Goal: Task Accomplishment & Management: Use online tool/utility

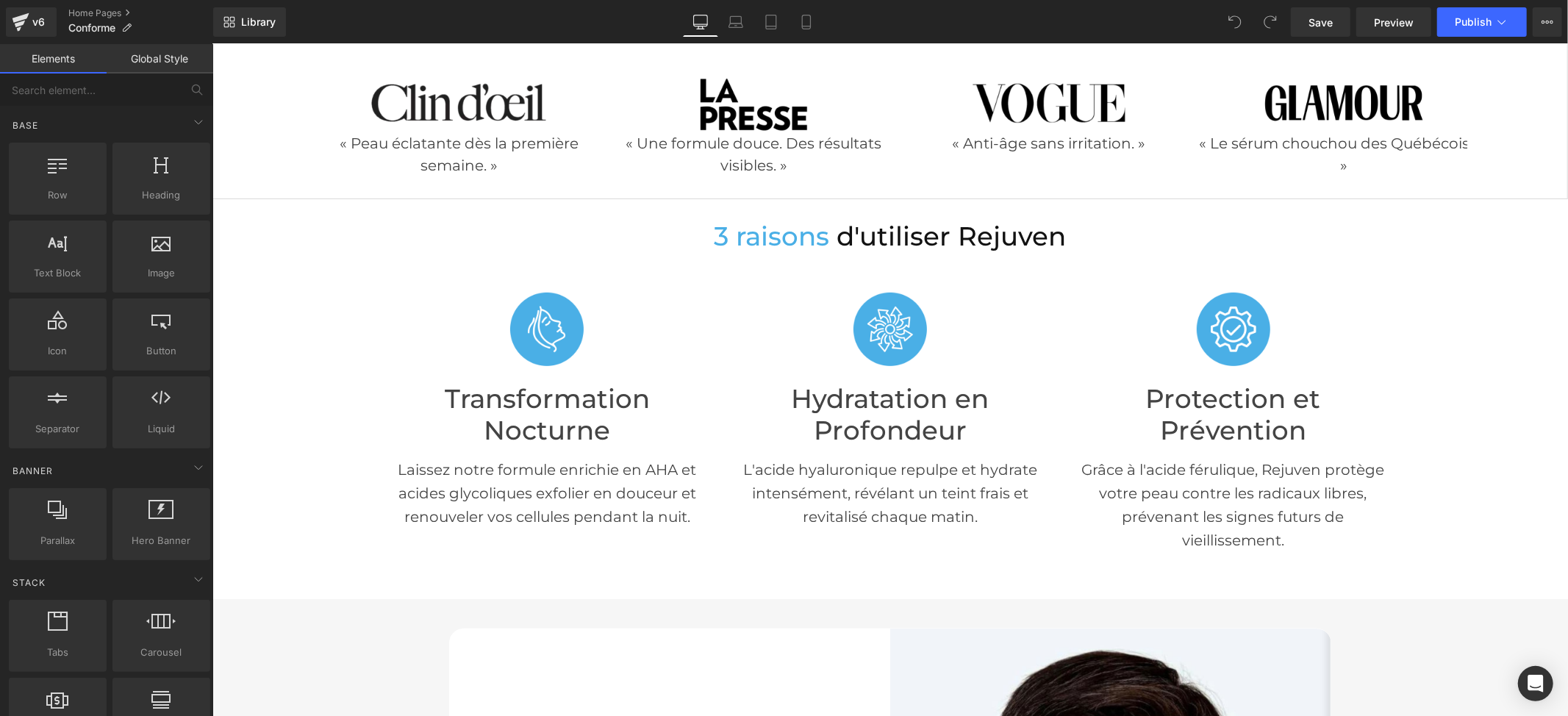
scroll to position [294, 0]
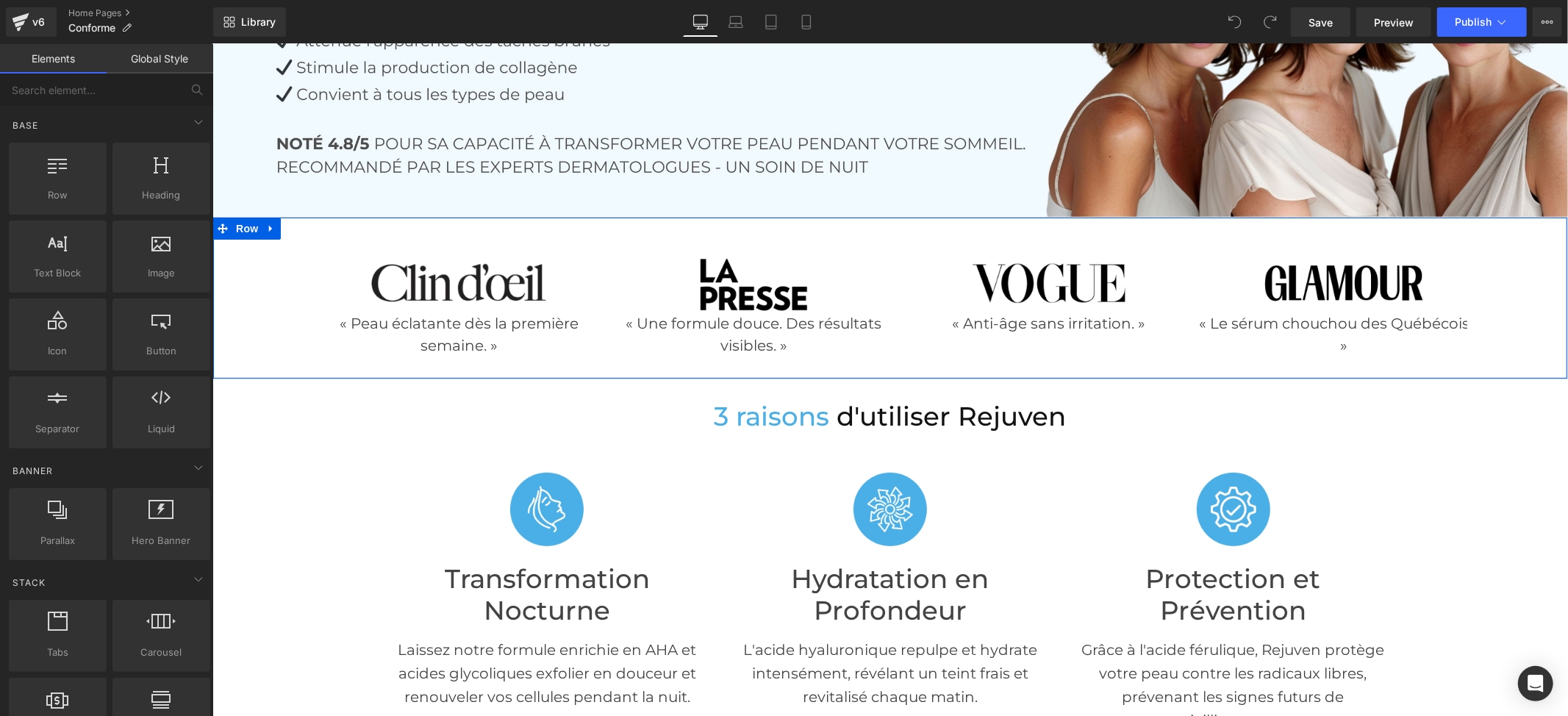
drag, startPoint x: 1505, startPoint y: 262, endPoint x: 1471, endPoint y: 267, distance: 34.4
click at [1505, 262] on div "Image « Peau éclatante dès la première semaine. » Text Block Image « Une formul…" at bounding box center [889, 297] width 1354 height 132
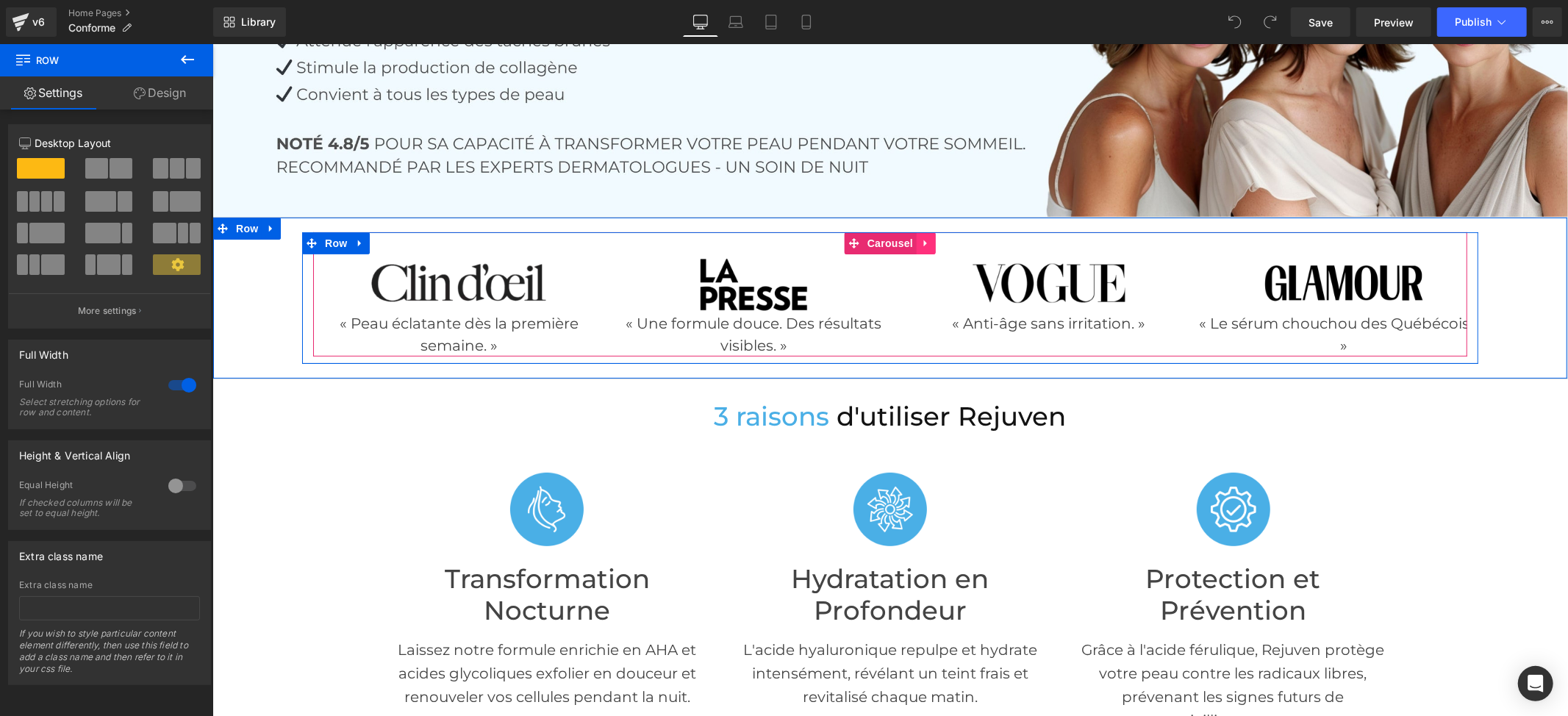
click at [920, 237] on icon at bounding box center [925, 243] width 10 height 11
click at [929, 240] on icon at bounding box center [934, 243] width 10 height 11
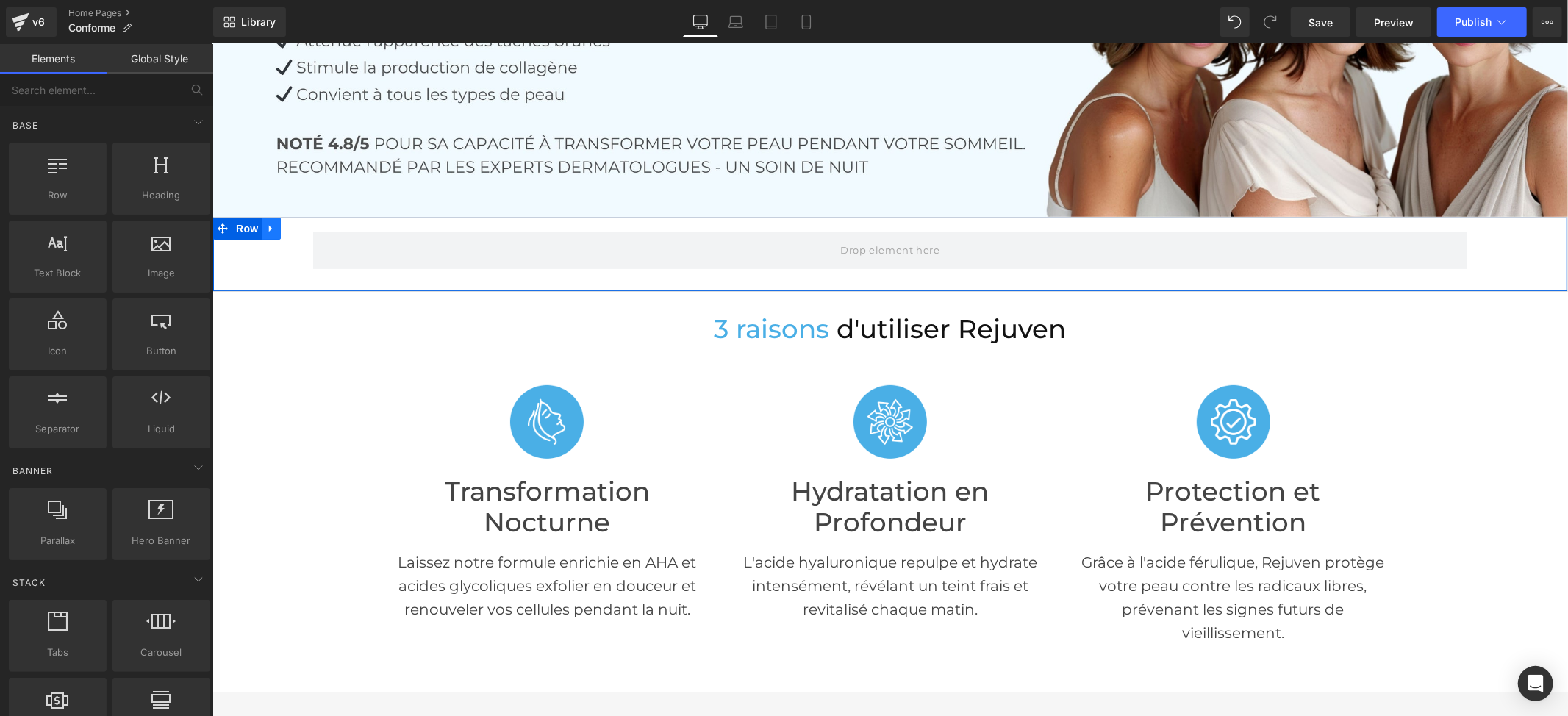
click at [268, 226] on icon at bounding box center [269, 228] width 3 height 7
click at [303, 223] on icon at bounding box center [308, 228] width 10 height 10
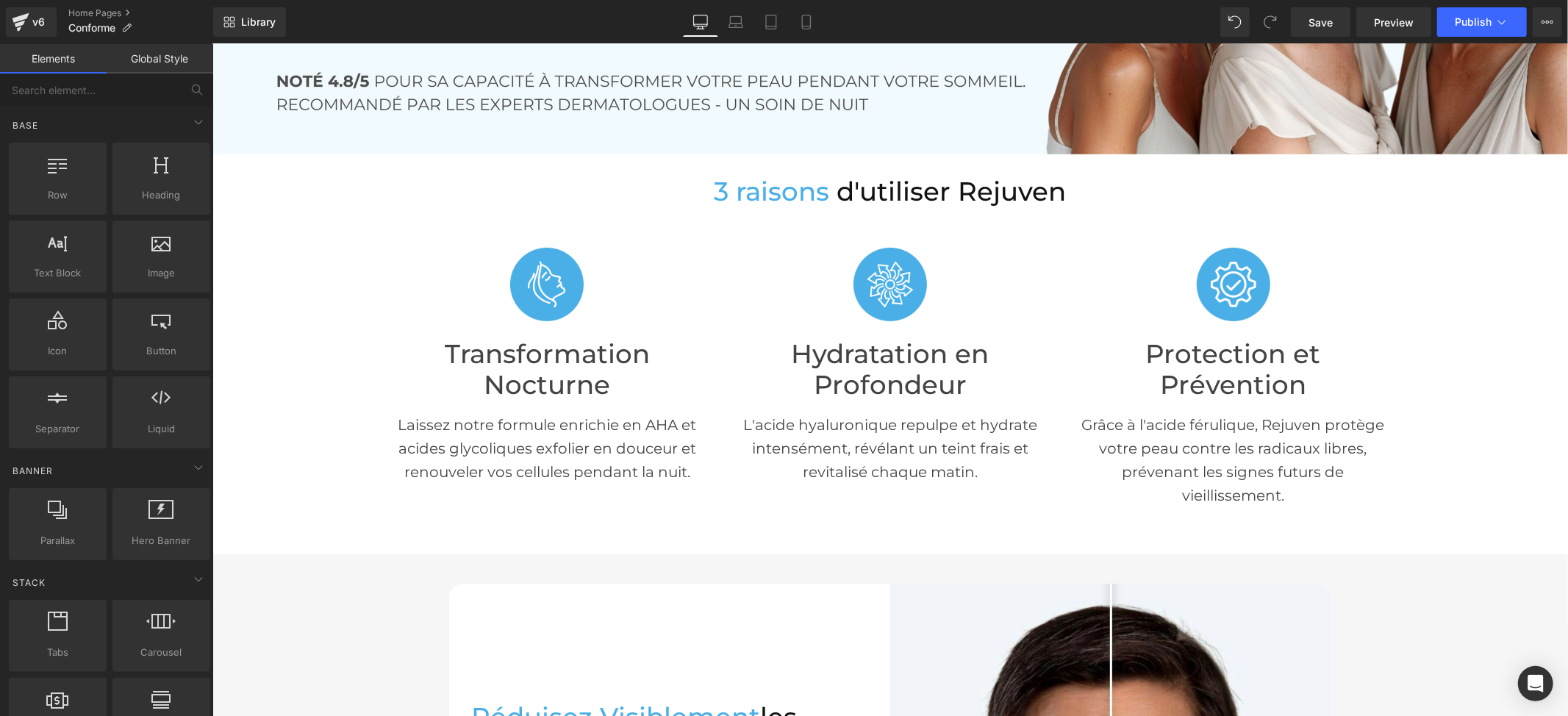
scroll to position [392, 0]
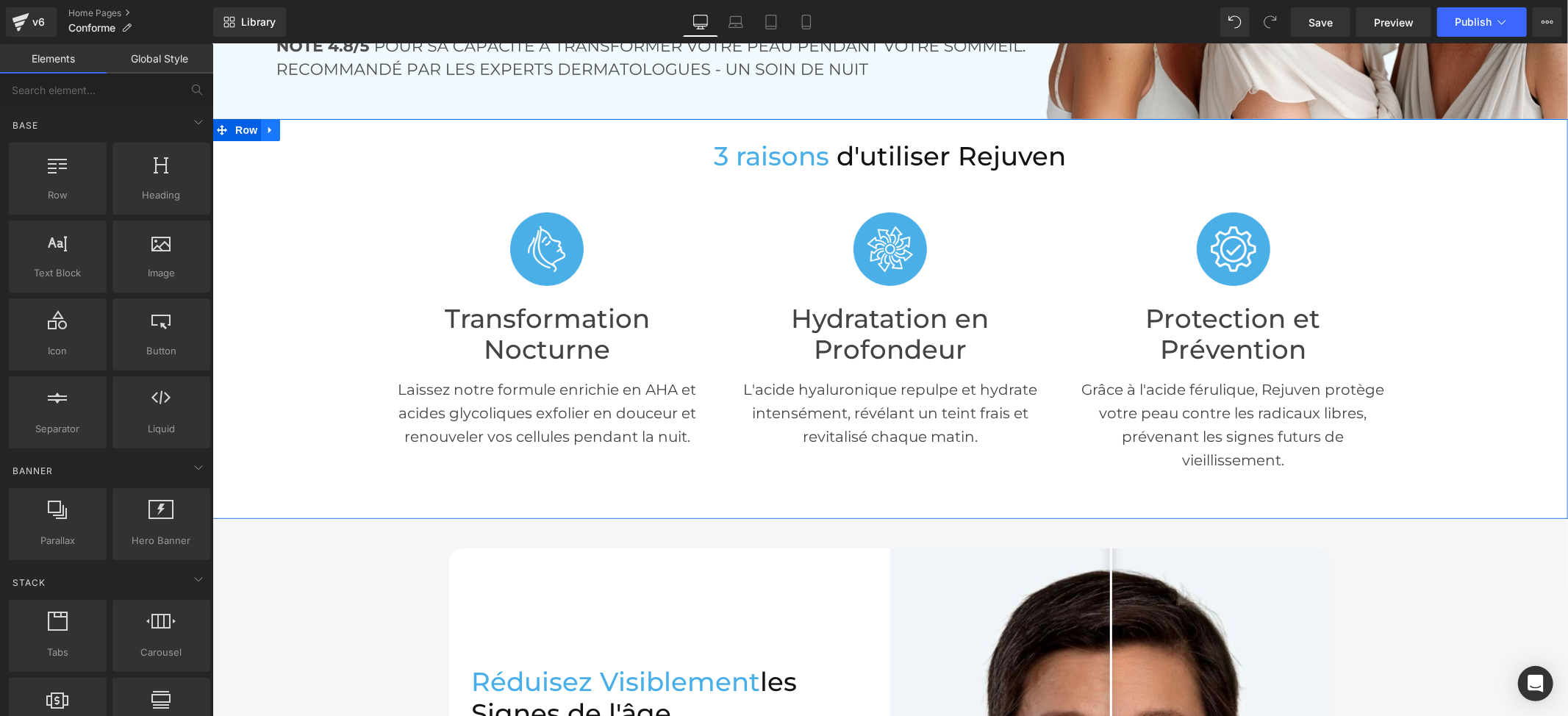
click at [262, 132] on link at bounding box center [270, 129] width 19 height 22
click at [316, 156] on h2 "3 raisons d'utiliser Rejuven" at bounding box center [889, 155] width 1355 height 31
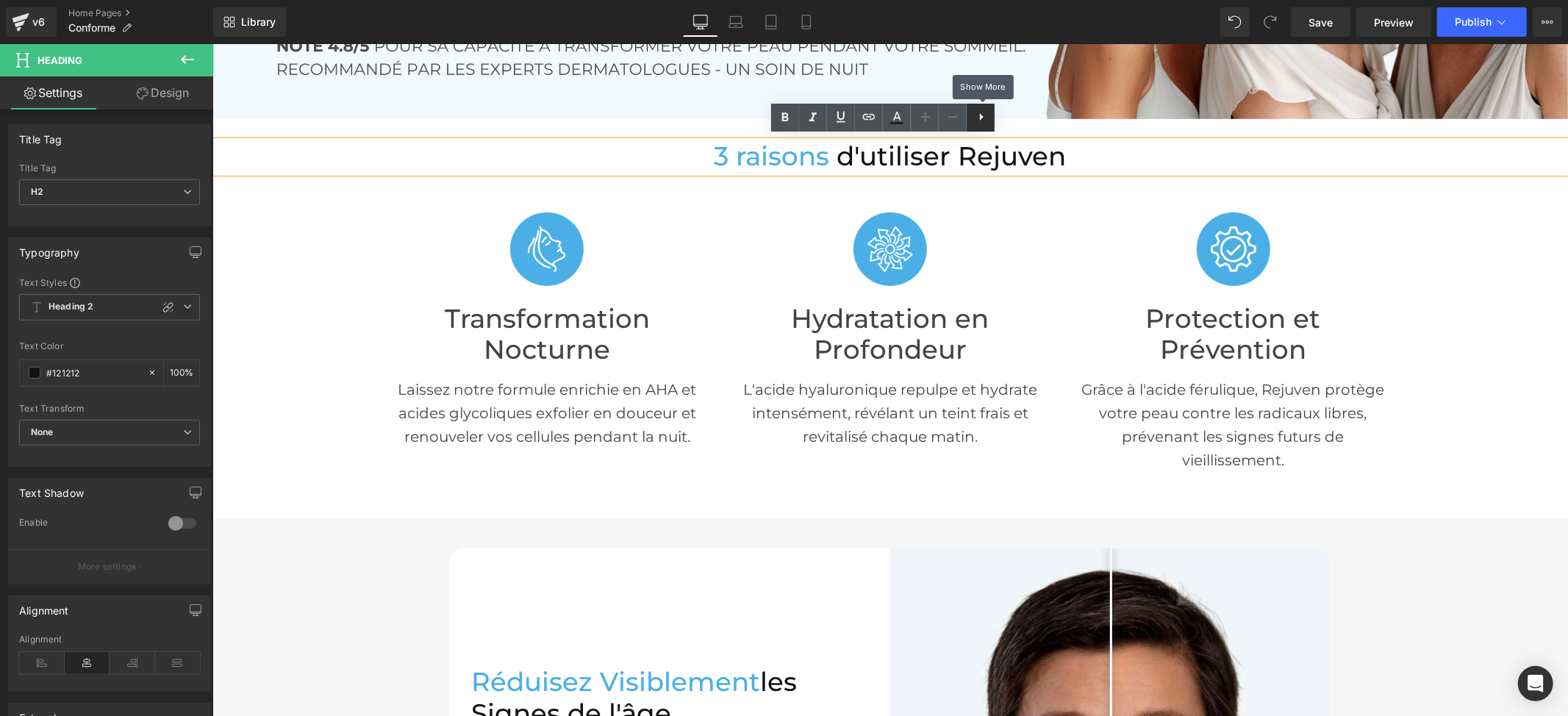
click at [977, 122] on icon at bounding box center [981, 116] width 18 height 18
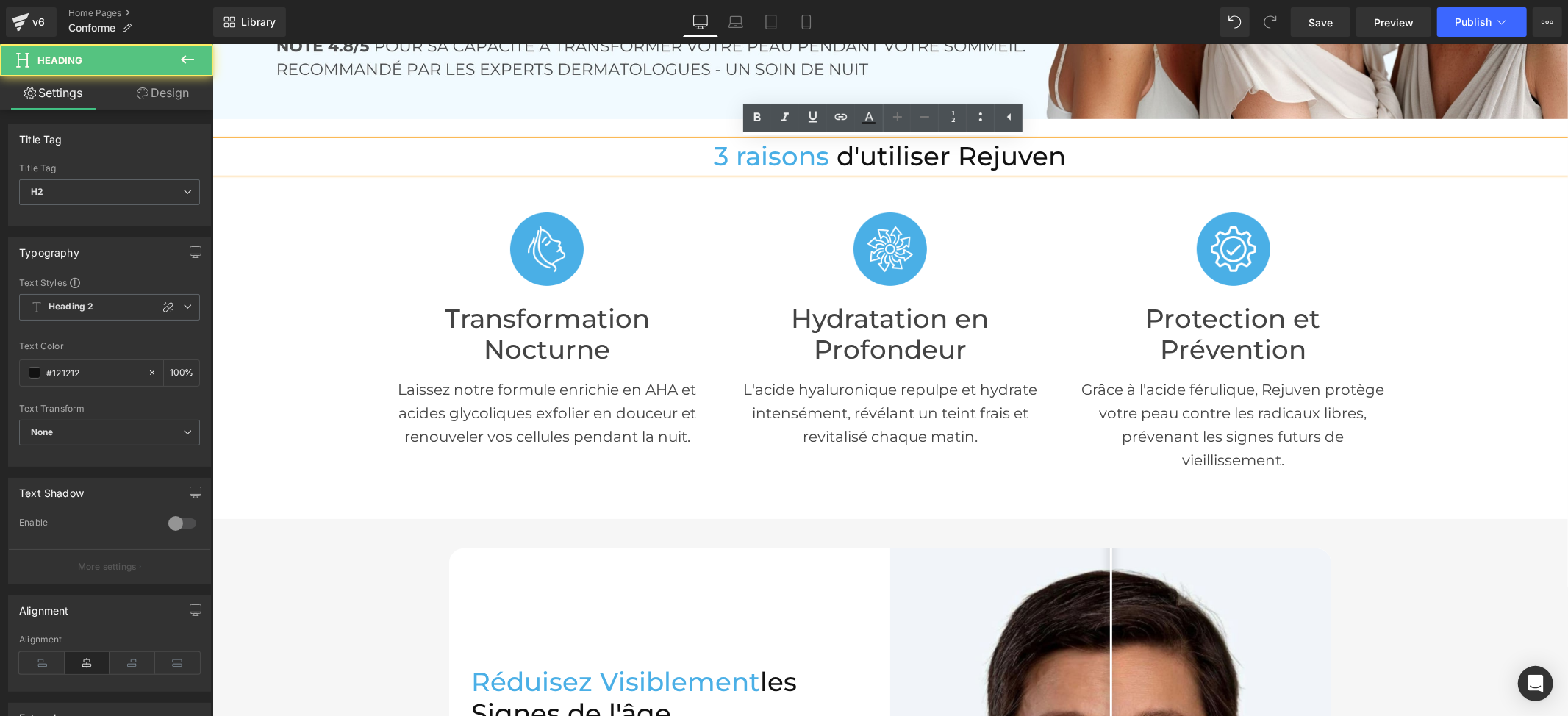
drag, startPoint x: 1124, startPoint y: 153, endPoint x: 939, endPoint y: 155, distance: 185.0
click at [1118, 153] on h2 "3 raisons d'utiliser Rejuven" at bounding box center [889, 155] width 1355 height 31
drag, startPoint x: 319, startPoint y: 159, endPoint x: 295, endPoint y: 159, distance: 24.0
click at [316, 159] on h2 "3 raisons d'utiliser Rejuven" at bounding box center [889, 155] width 1355 height 31
click at [233, 214] on div "3 raisons d'utiliser Rejuven Heading Image Transformation Nocturne Heading Lais…" at bounding box center [889, 325] width 1355 height 371
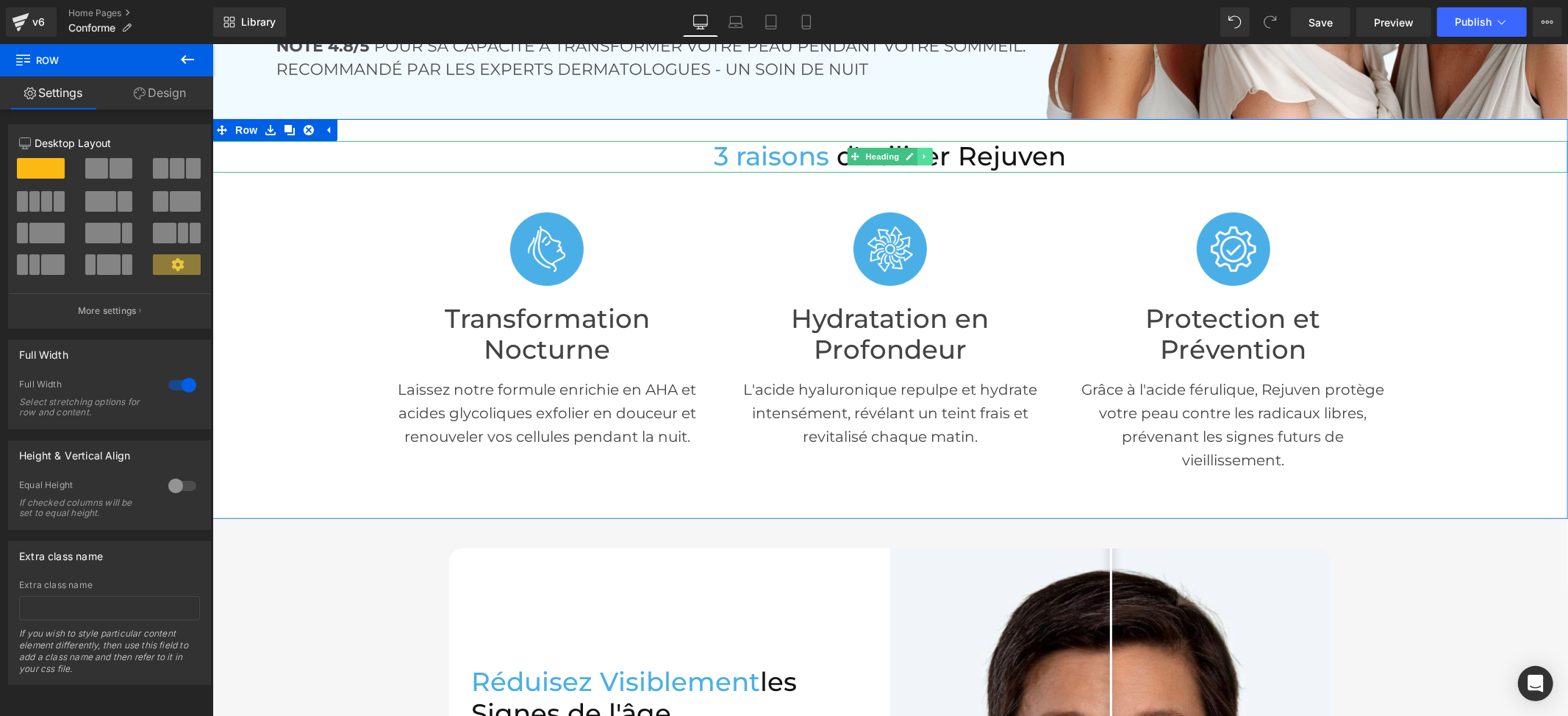
click at [920, 152] on icon at bounding box center [924, 155] width 8 height 9
click at [928, 155] on icon at bounding box center [932, 156] width 8 height 8
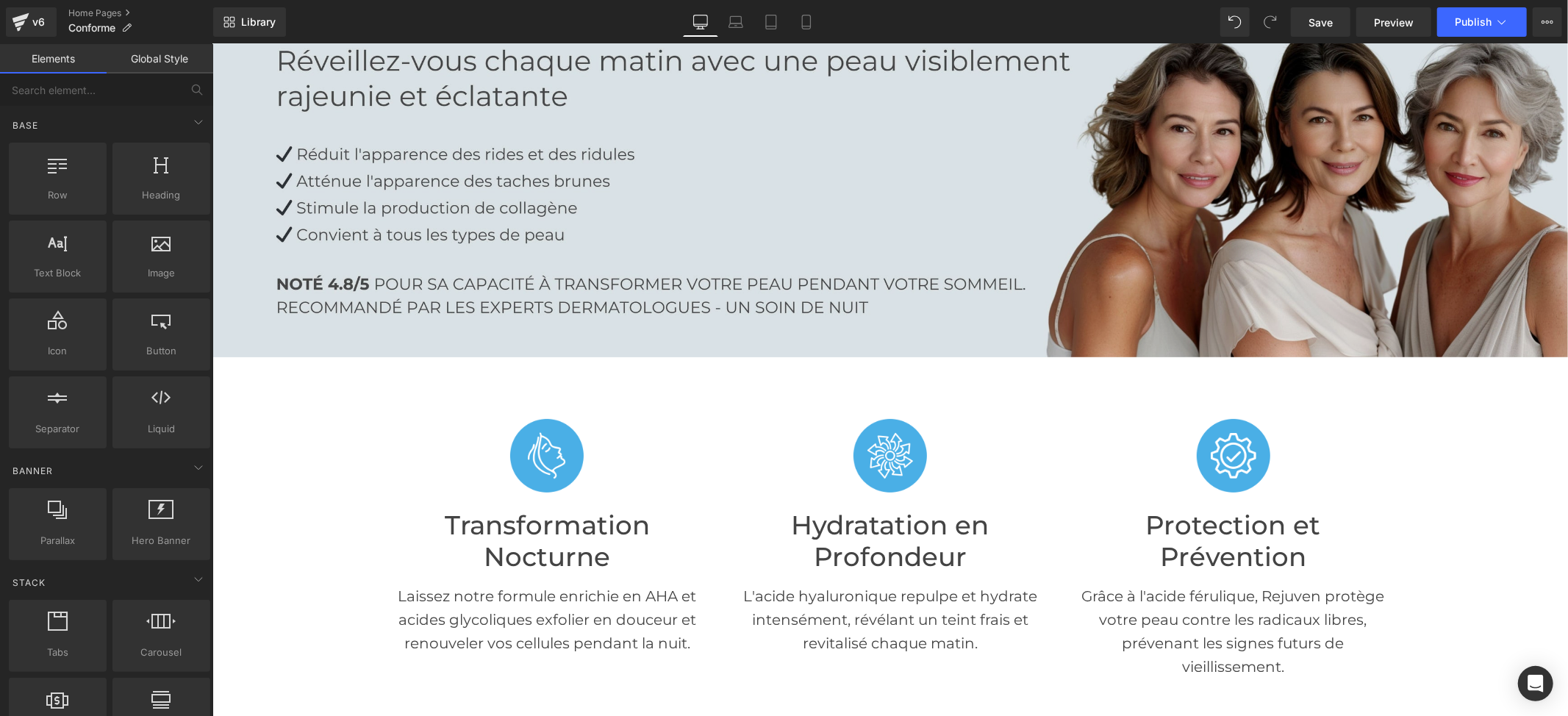
scroll to position [0, 0]
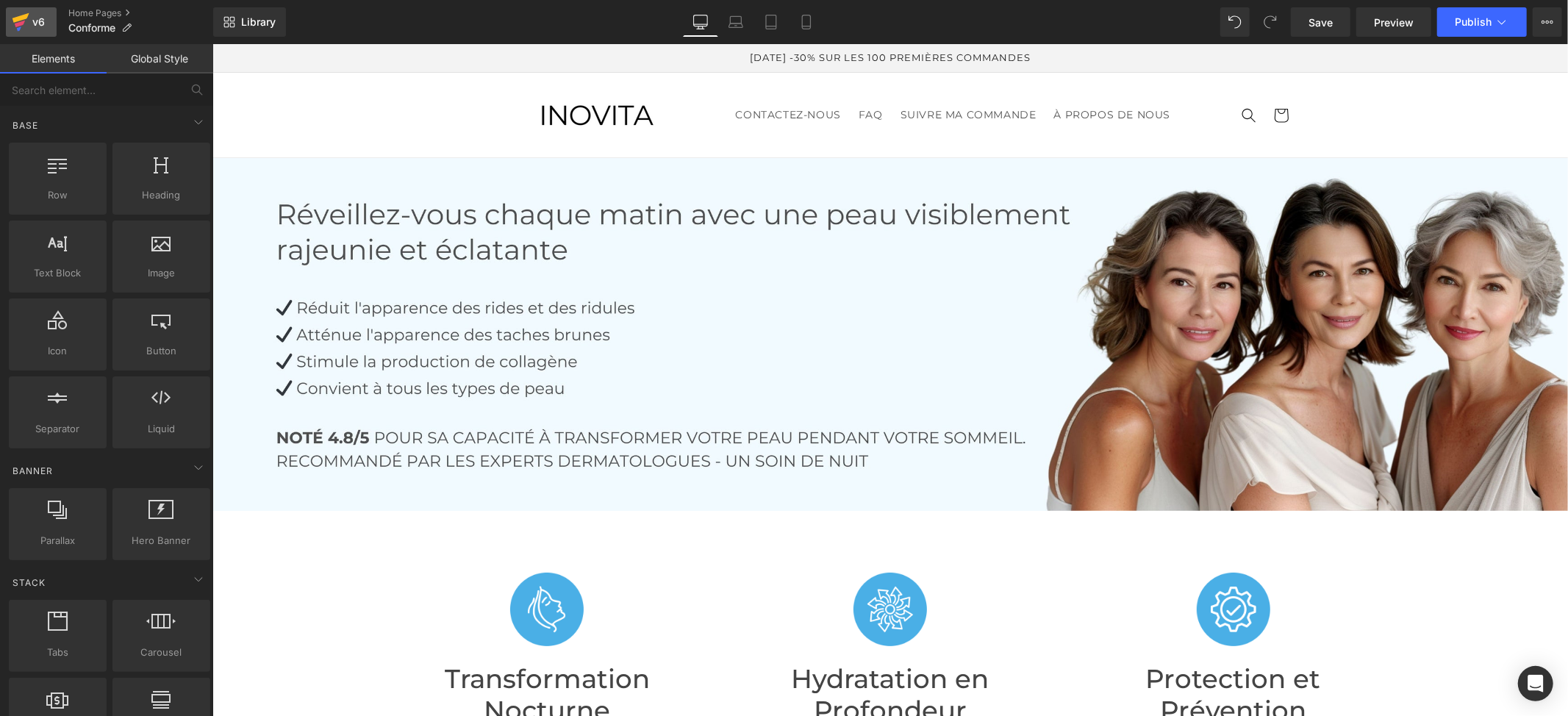
click at [27, 25] on icon at bounding box center [20, 22] width 18 height 37
